Goal: Transaction & Acquisition: Subscribe to service/newsletter

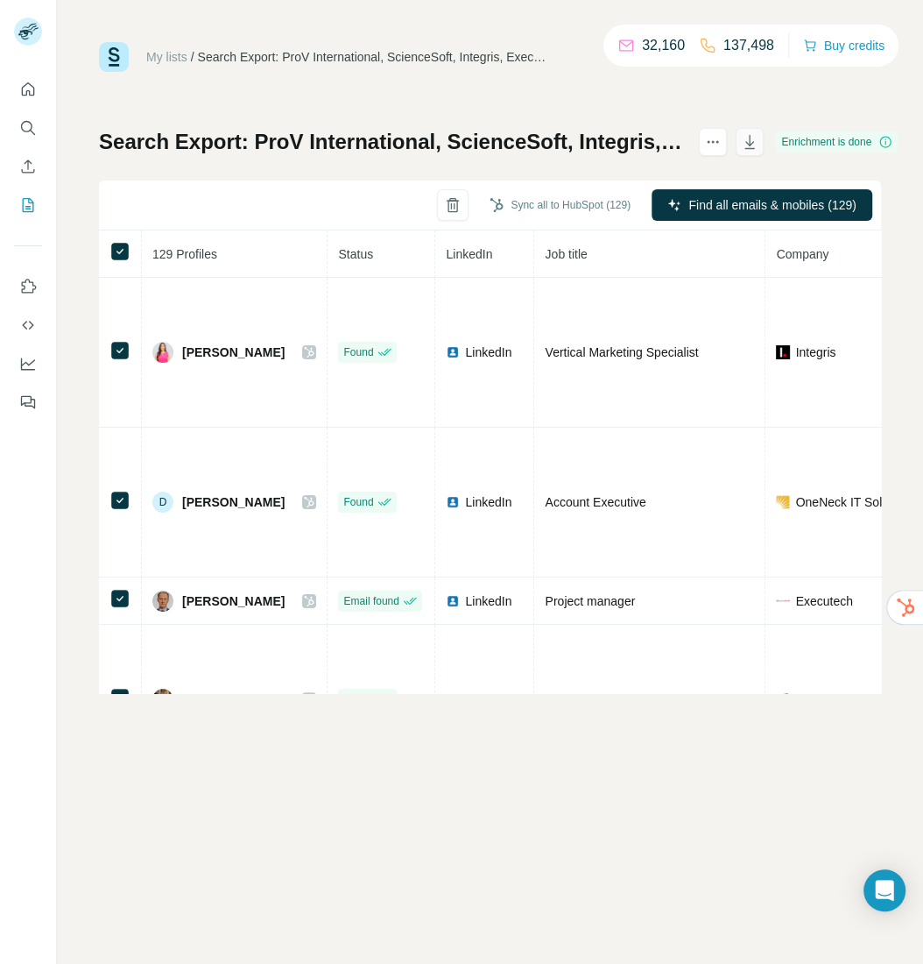
click at [755, 142] on icon "button" at bounding box center [750, 142] width 10 height 14
click at [344, 102] on div "My lists / Search Export: ProV International, ScienceSoft, Integris, Executech,…" at bounding box center [490, 367] width 782 height 651
